Goal: Communication & Community: Answer question/provide support

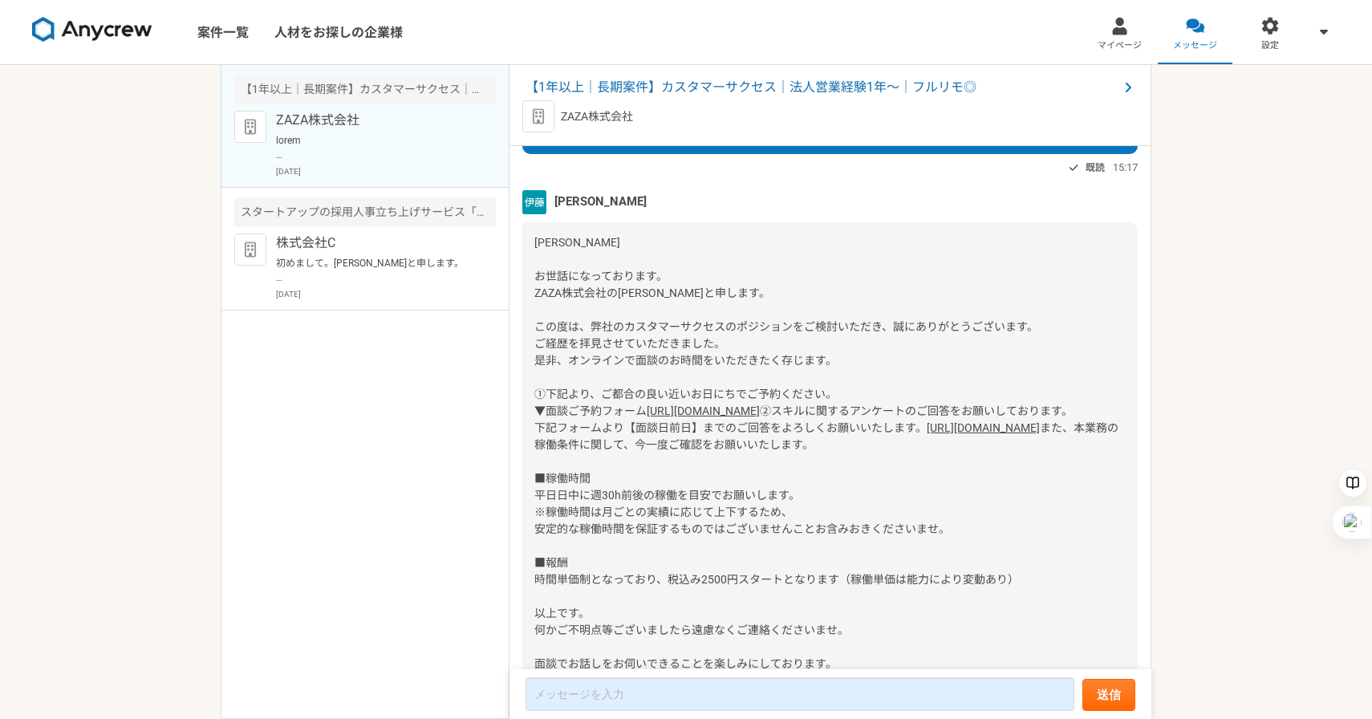
scroll to position [269, 0]
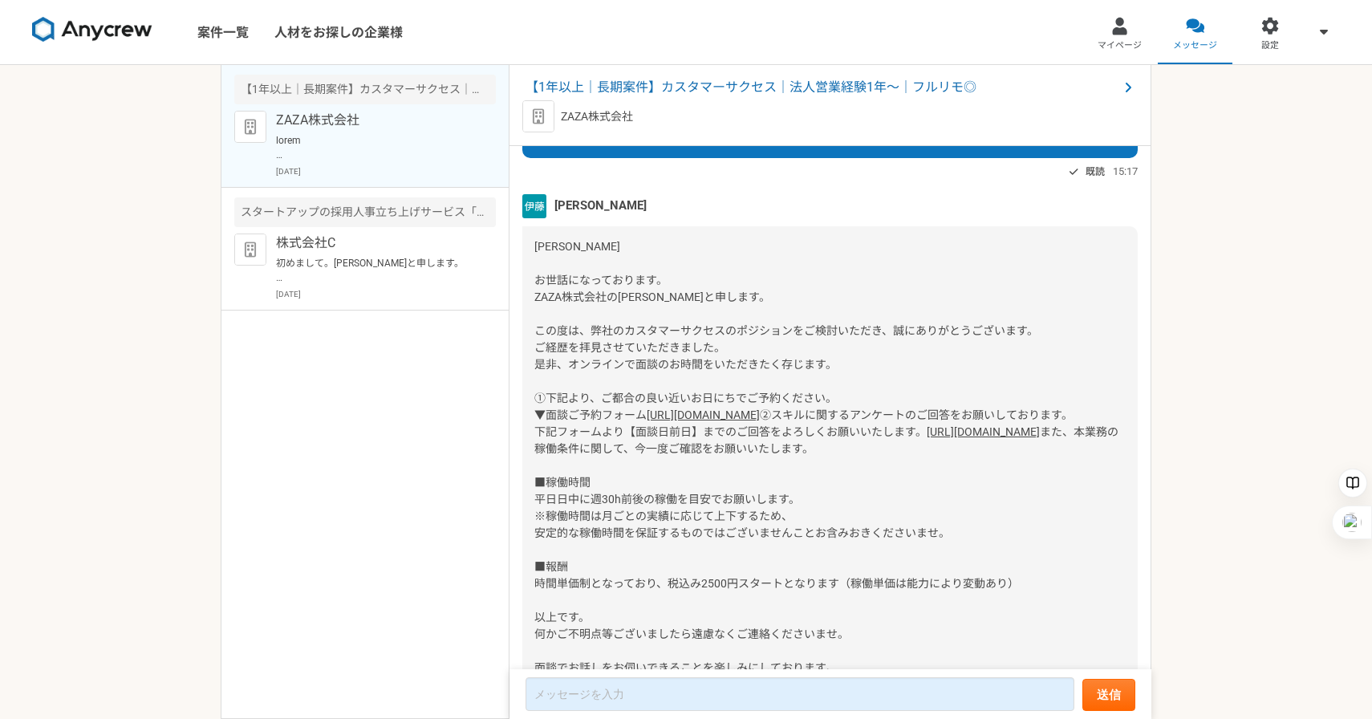
click at [926, 438] on link "[URL][DOMAIN_NAME]" at bounding box center [982, 431] width 113 height 13
click at [660, 421] on link "[URL][DOMAIN_NAME]" at bounding box center [702, 414] width 113 height 13
click at [926, 438] on link "[URL][DOMAIN_NAME]" at bounding box center [982, 431] width 113 height 13
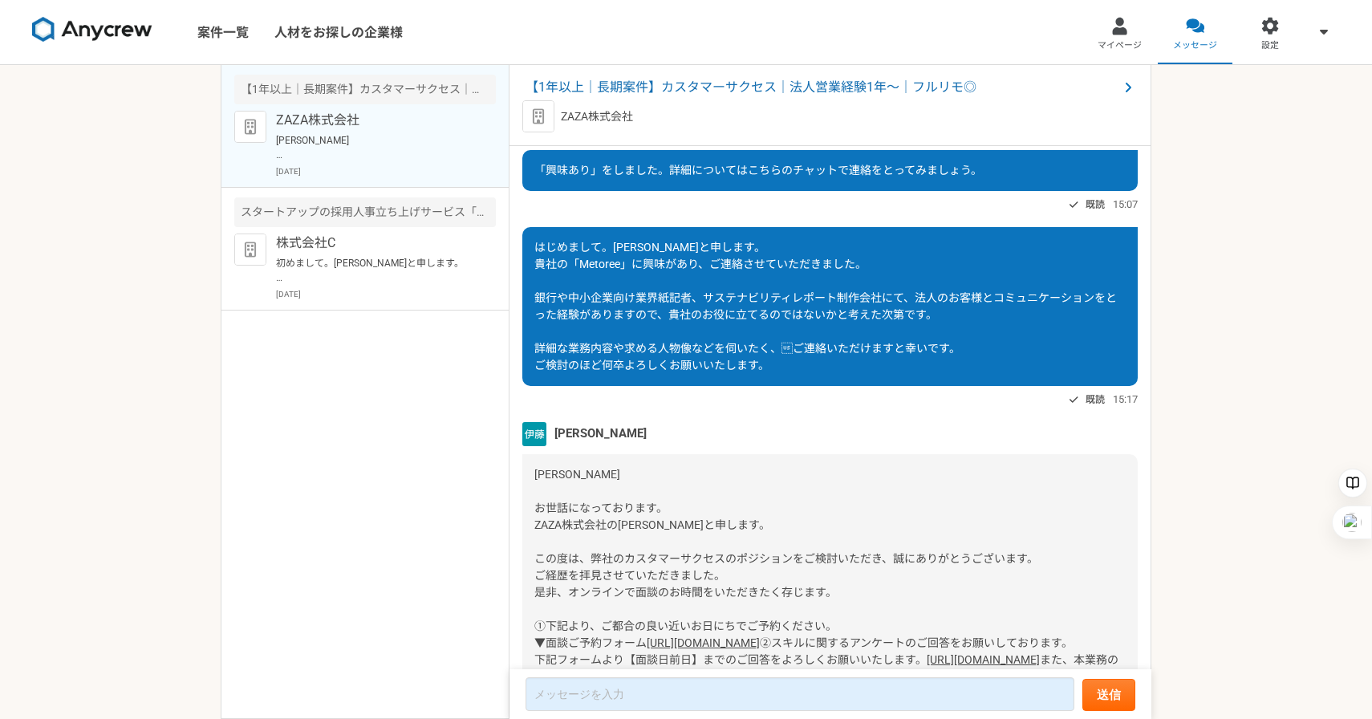
scroll to position [0, 0]
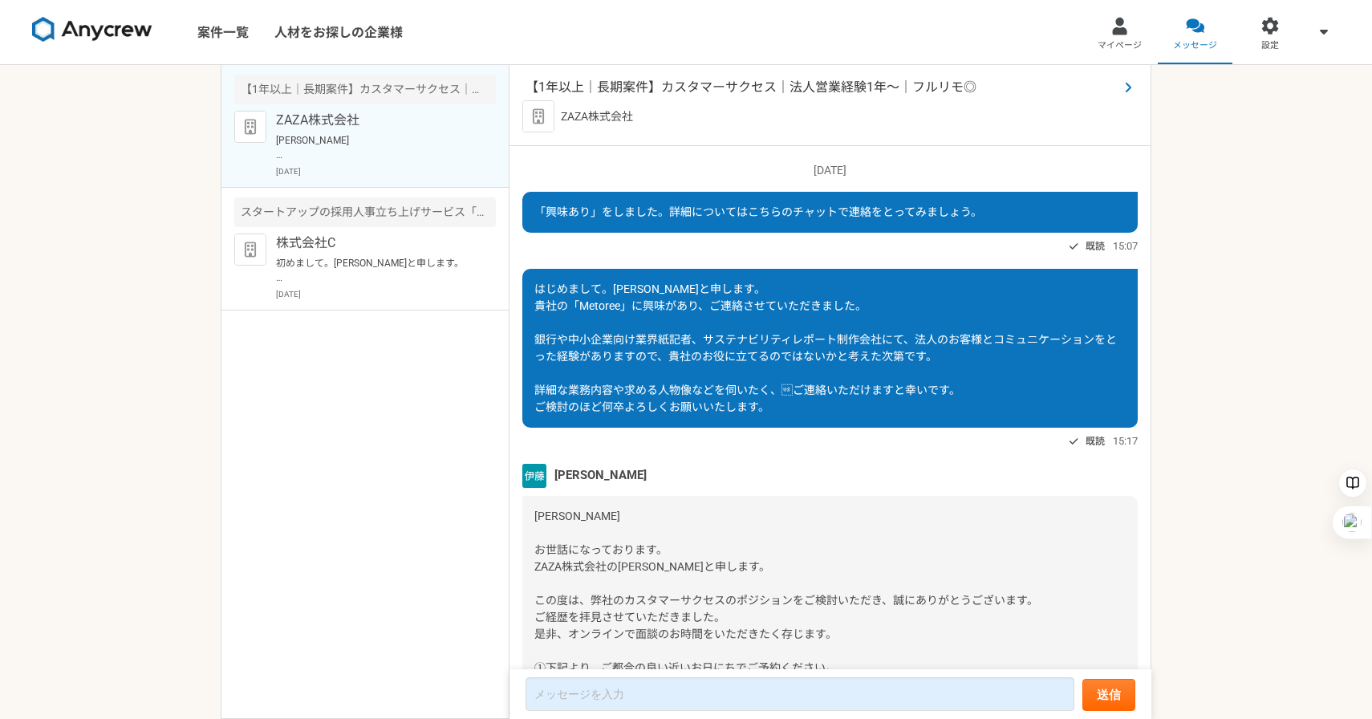
click at [733, 91] on span "【1年以上｜長期案件】カスタマーサクセス｜法人営業経験1年〜｜フルリモ◎" at bounding box center [821, 87] width 593 height 19
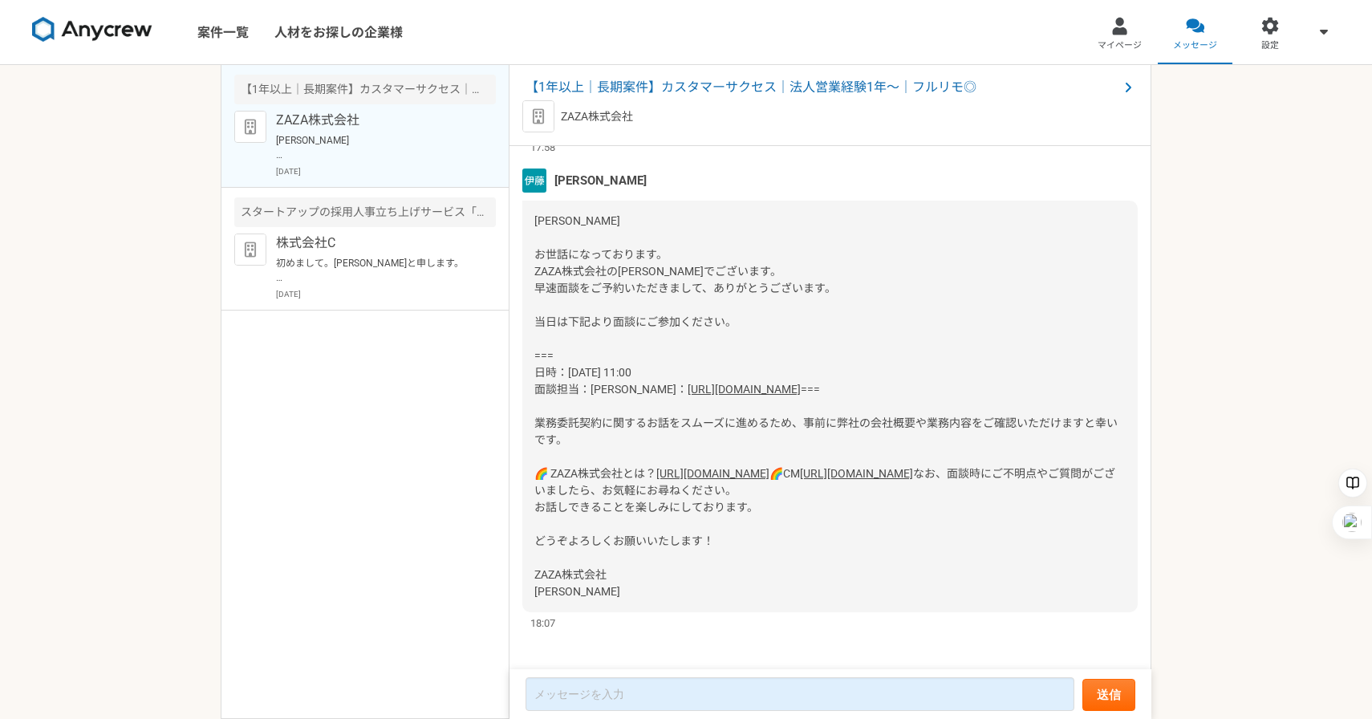
scroll to position [890, 0]
drag, startPoint x: 553, startPoint y: 259, endPoint x: 615, endPoint y: 265, distance: 62.0
click at [615, 191] on div "[PERSON_NAME]" at bounding box center [829, 179] width 615 height 24
copy span "[PERSON_NAME]"
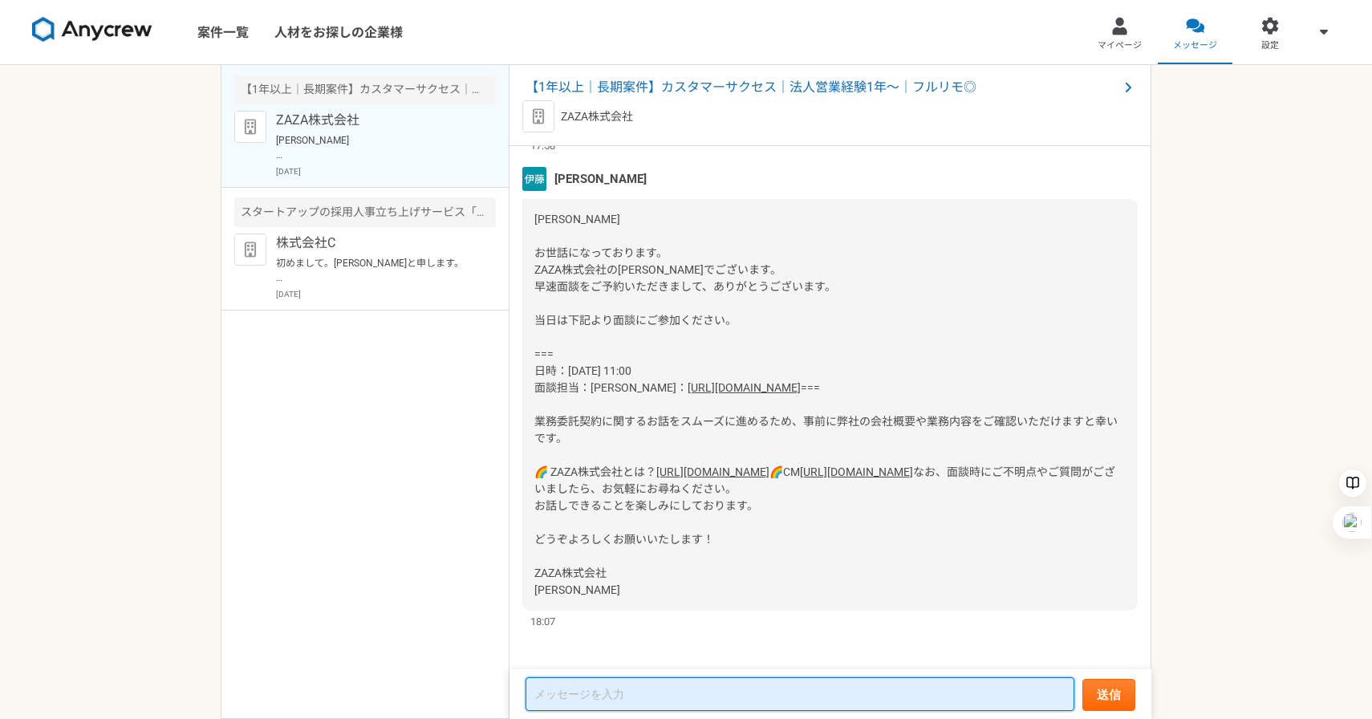
click at [553, 688] on textarea at bounding box center [799, 694] width 549 height 34
paste textarea "[PERSON_NAME]"
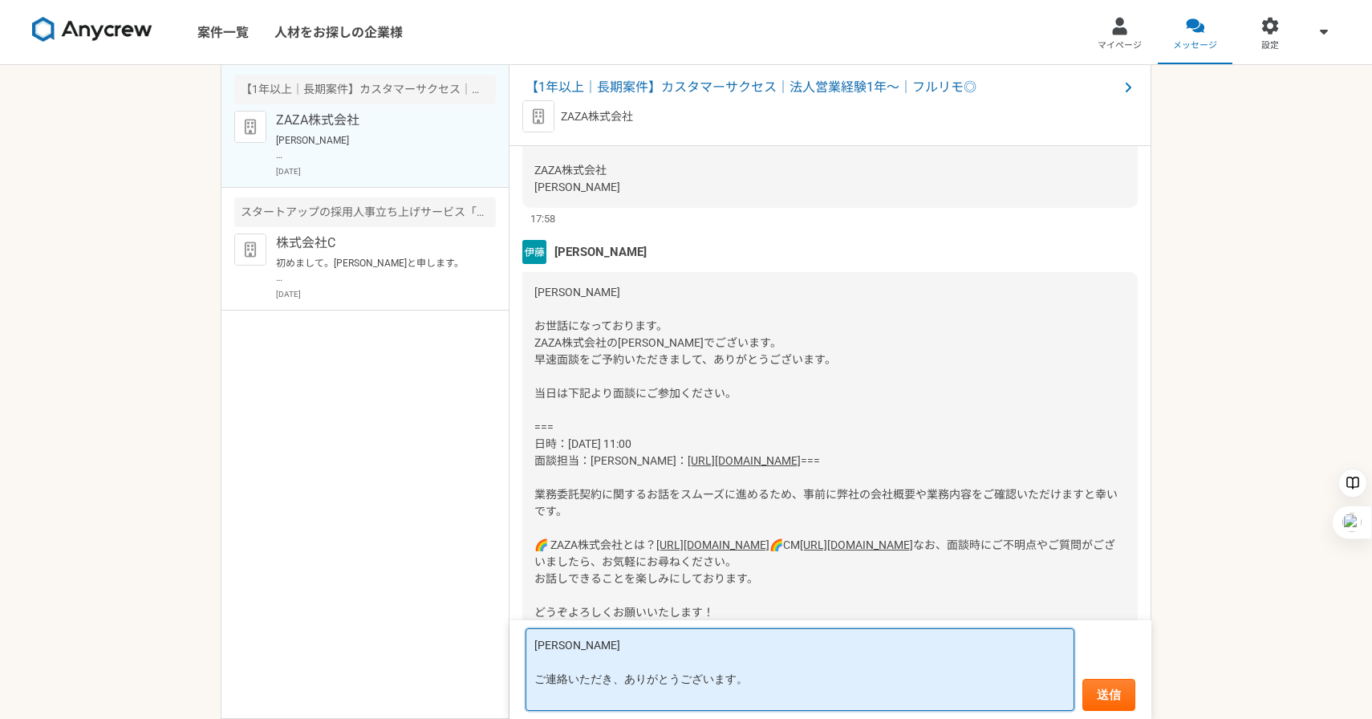
scroll to position [1116, 0]
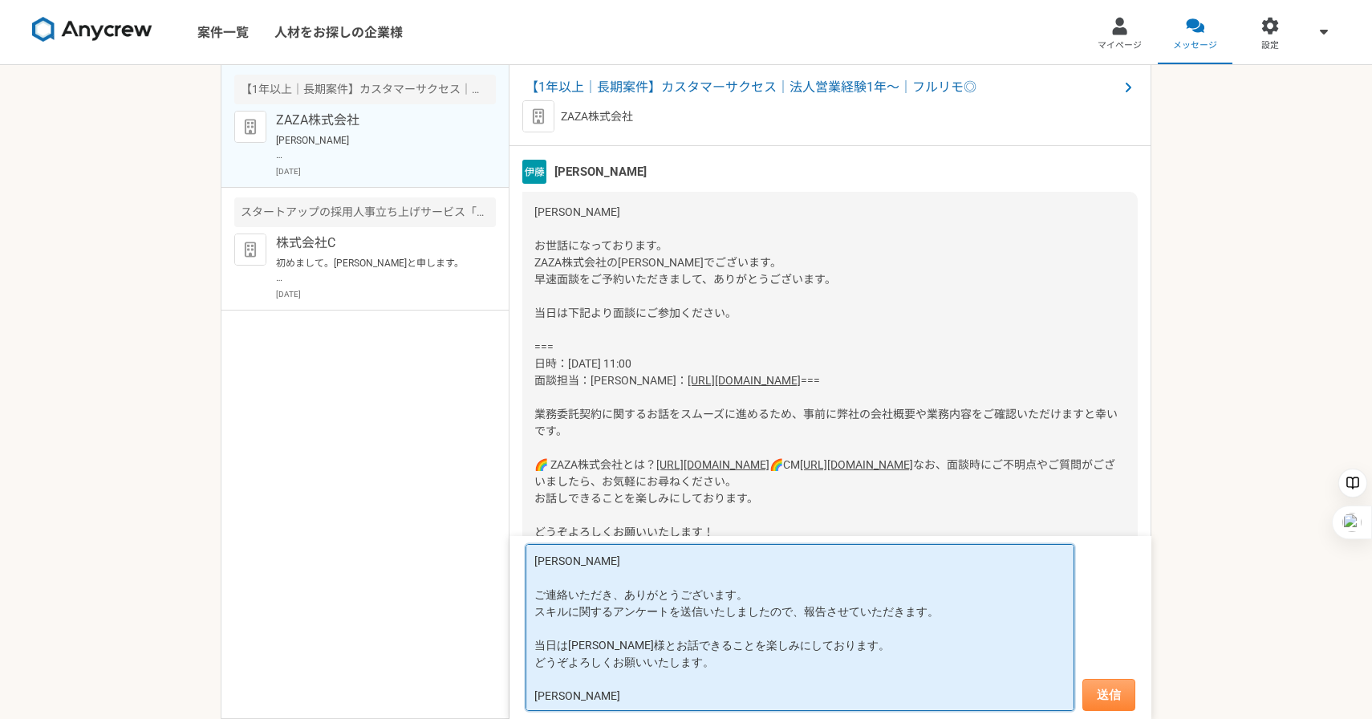
type textarea "[PERSON_NAME] ご連絡いただき、ありがとうございます。 スキルに関するアンケートを送信いたしましたので、報告させていただきます。 当日は[PERS…"
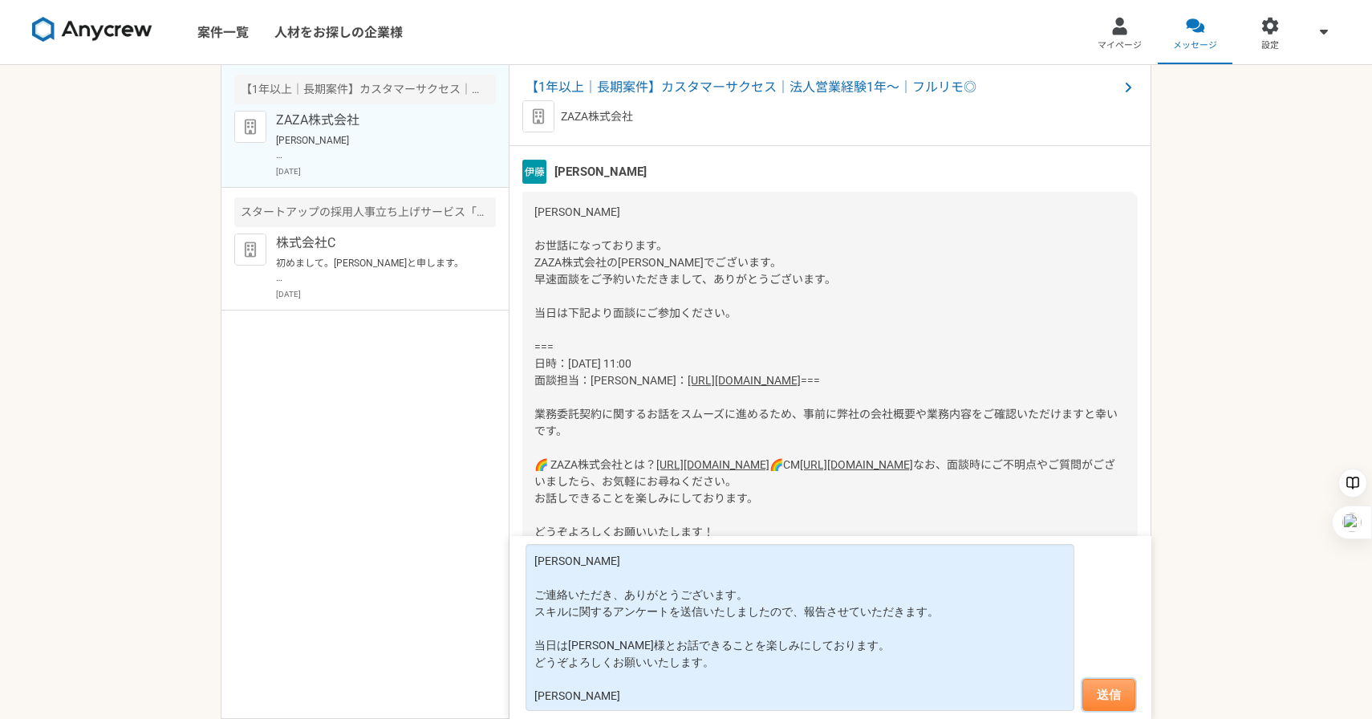
click at [1101, 687] on button "送信" at bounding box center [1108, 695] width 53 height 32
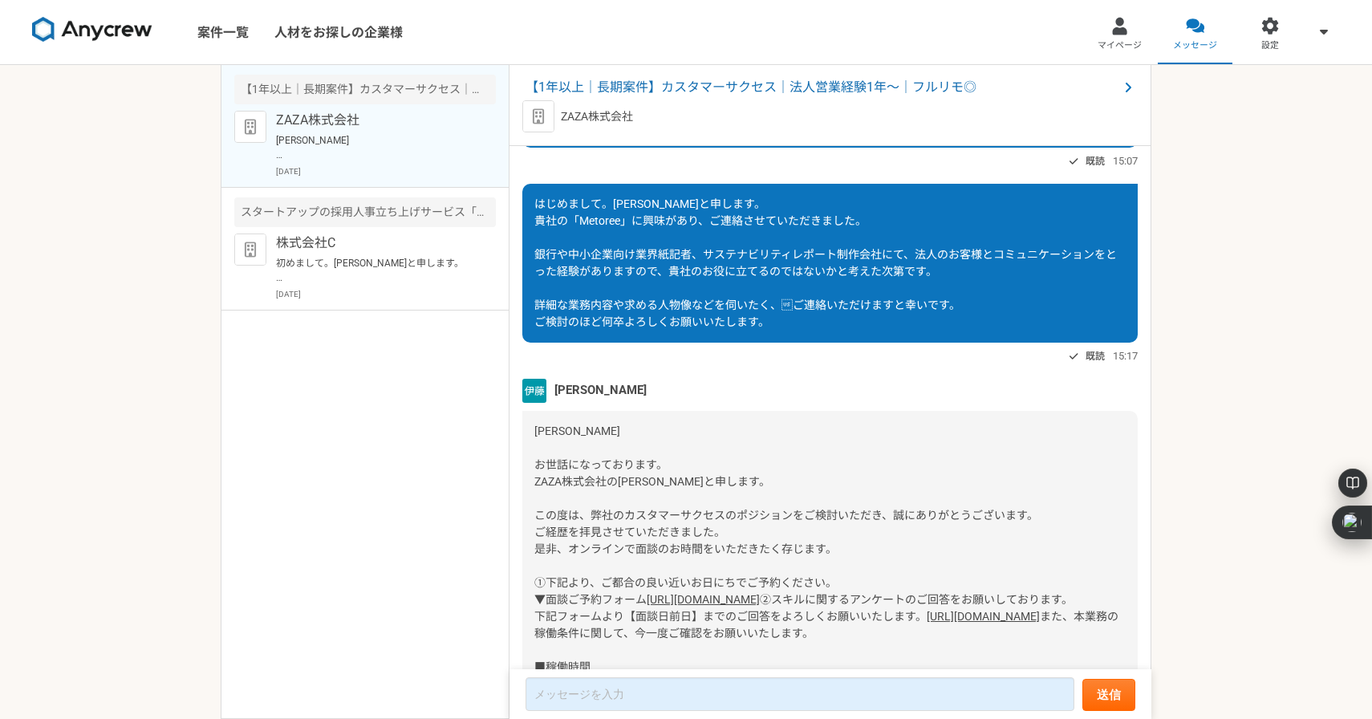
scroll to position [110, 0]
